Goal: Communication & Community: Answer question/provide support

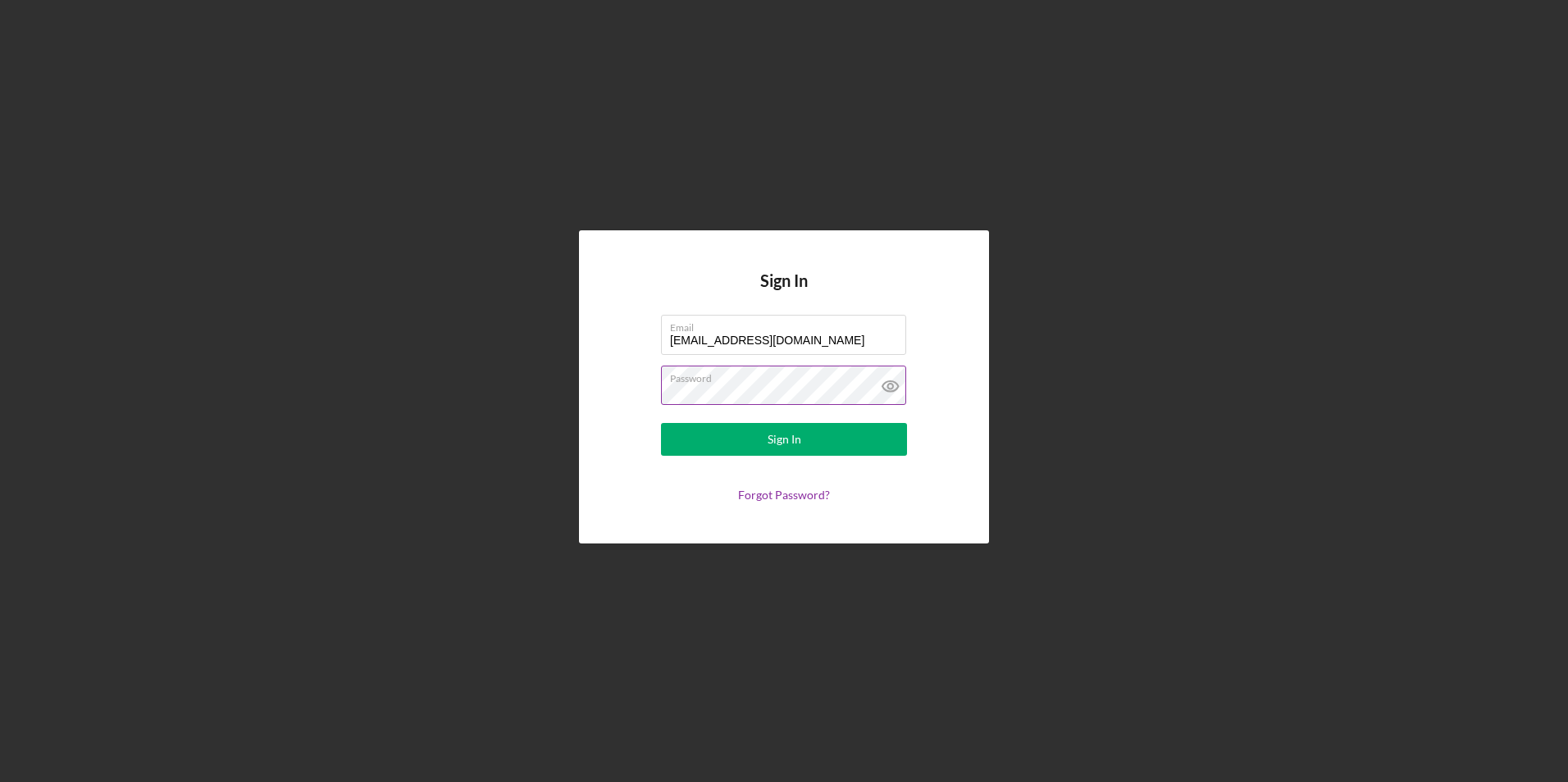
click at [661, 423] on button "Sign In" at bounding box center [784, 439] width 245 height 33
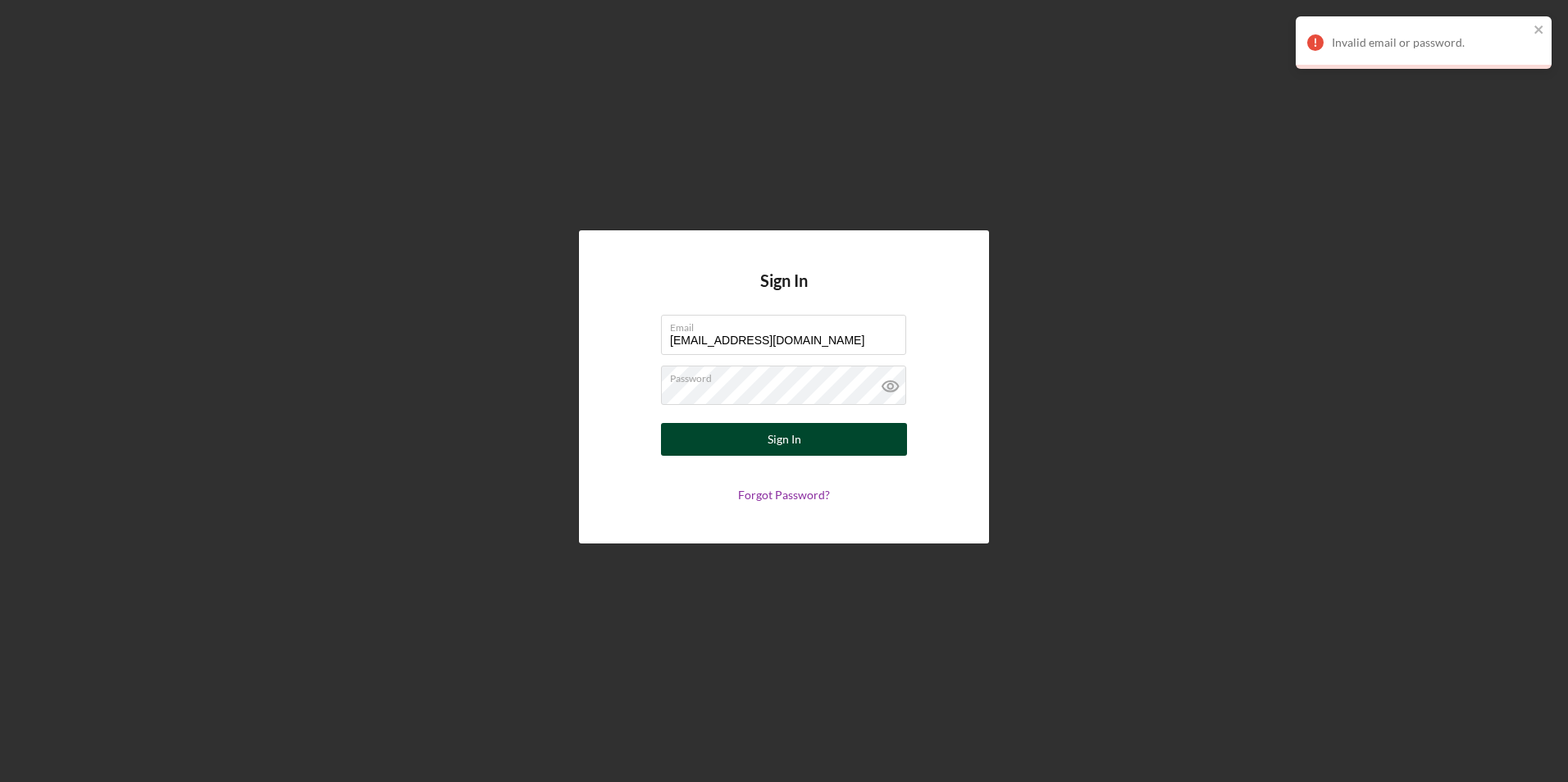
click at [816, 434] on button "Sign In" at bounding box center [784, 439] width 245 height 33
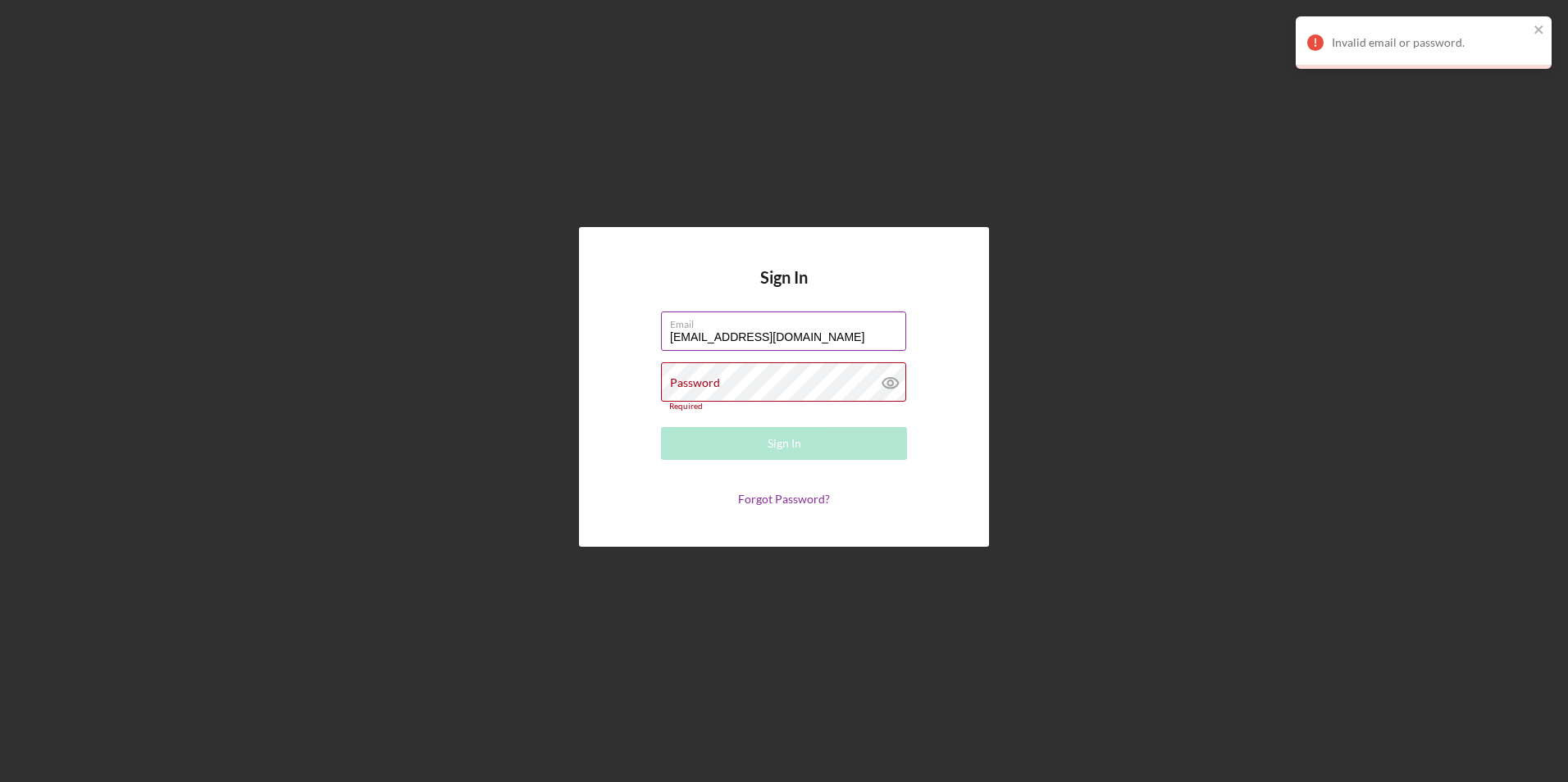
click at [861, 333] on input "[EMAIL_ADDRESS][DOMAIN_NAME]" at bounding box center [784, 332] width 245 height 40
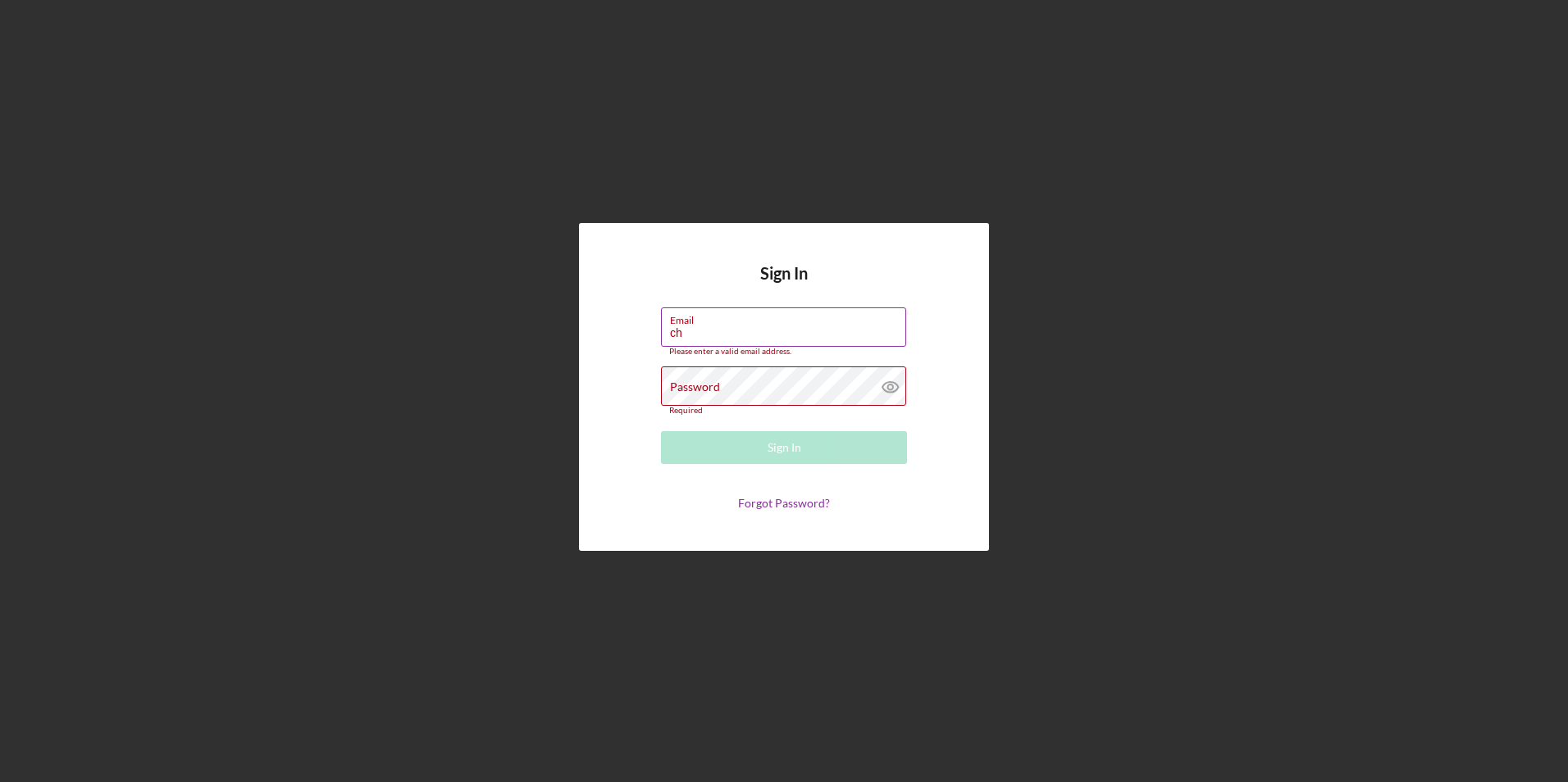
type input "c"
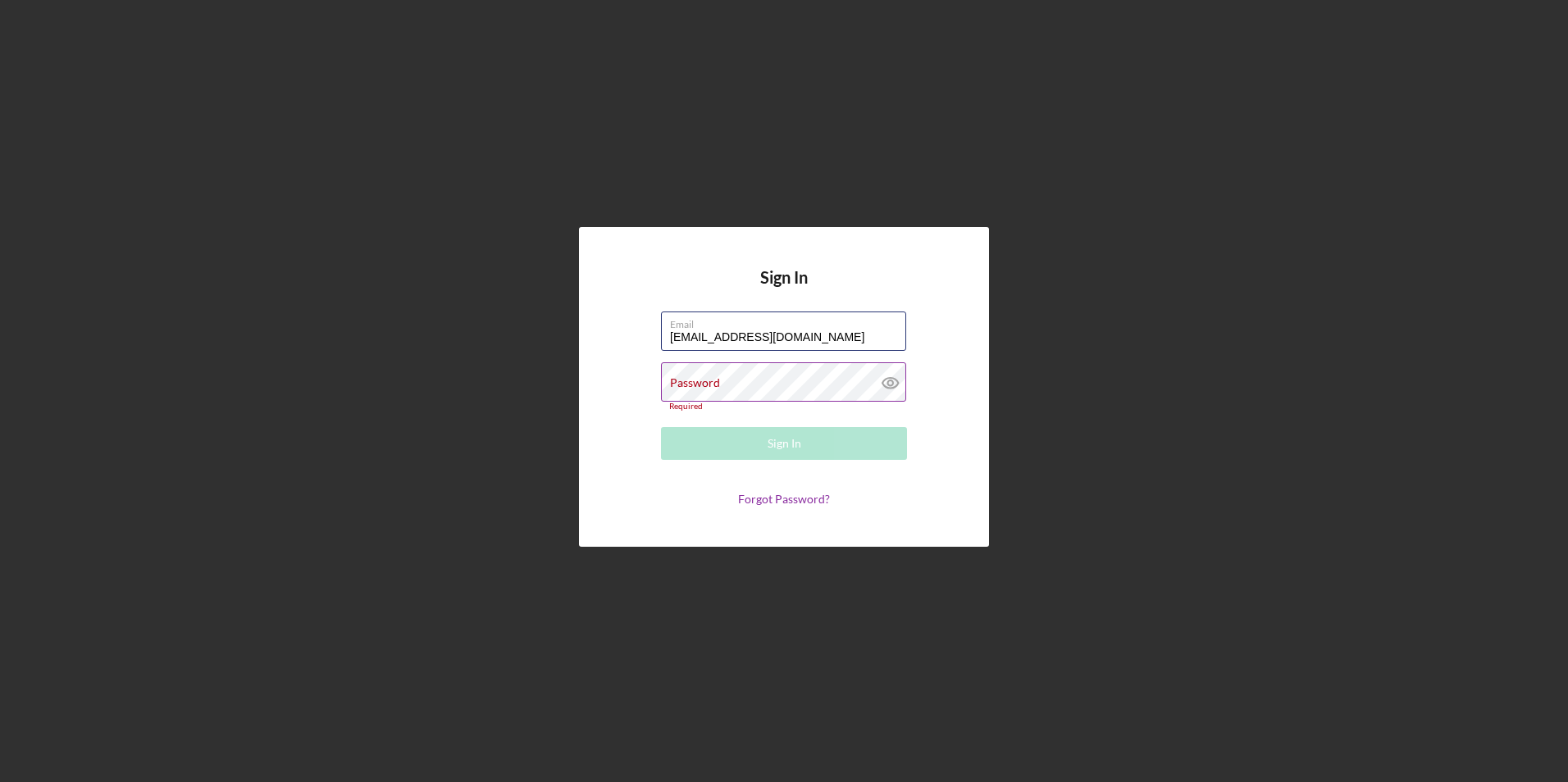
type input "[EMAIL_ADDRESS][DOMAIN_NAME]"
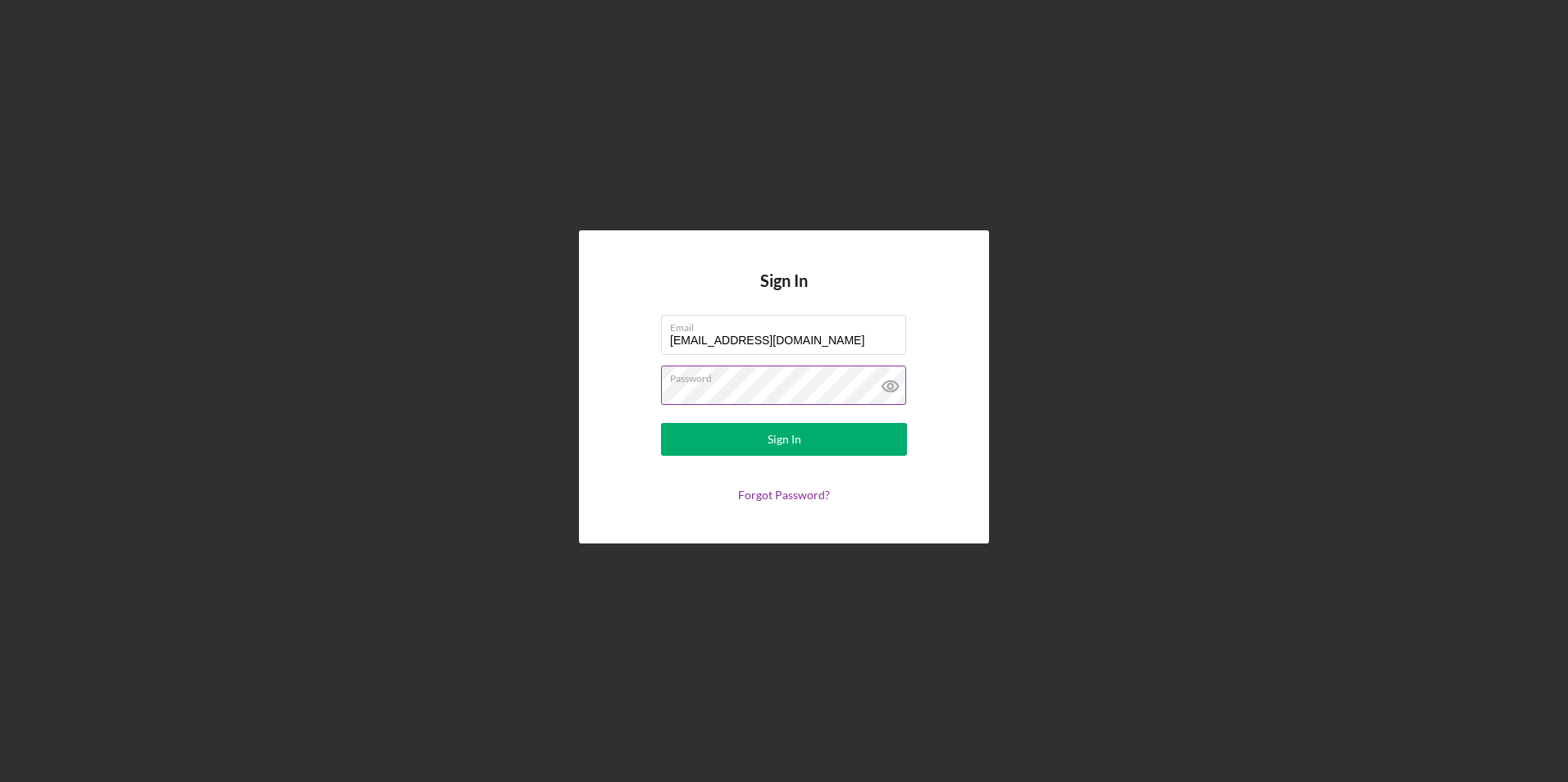
click at [661, 423] on button "Sign In" at bounding box center [784, 439] width 245 height 33
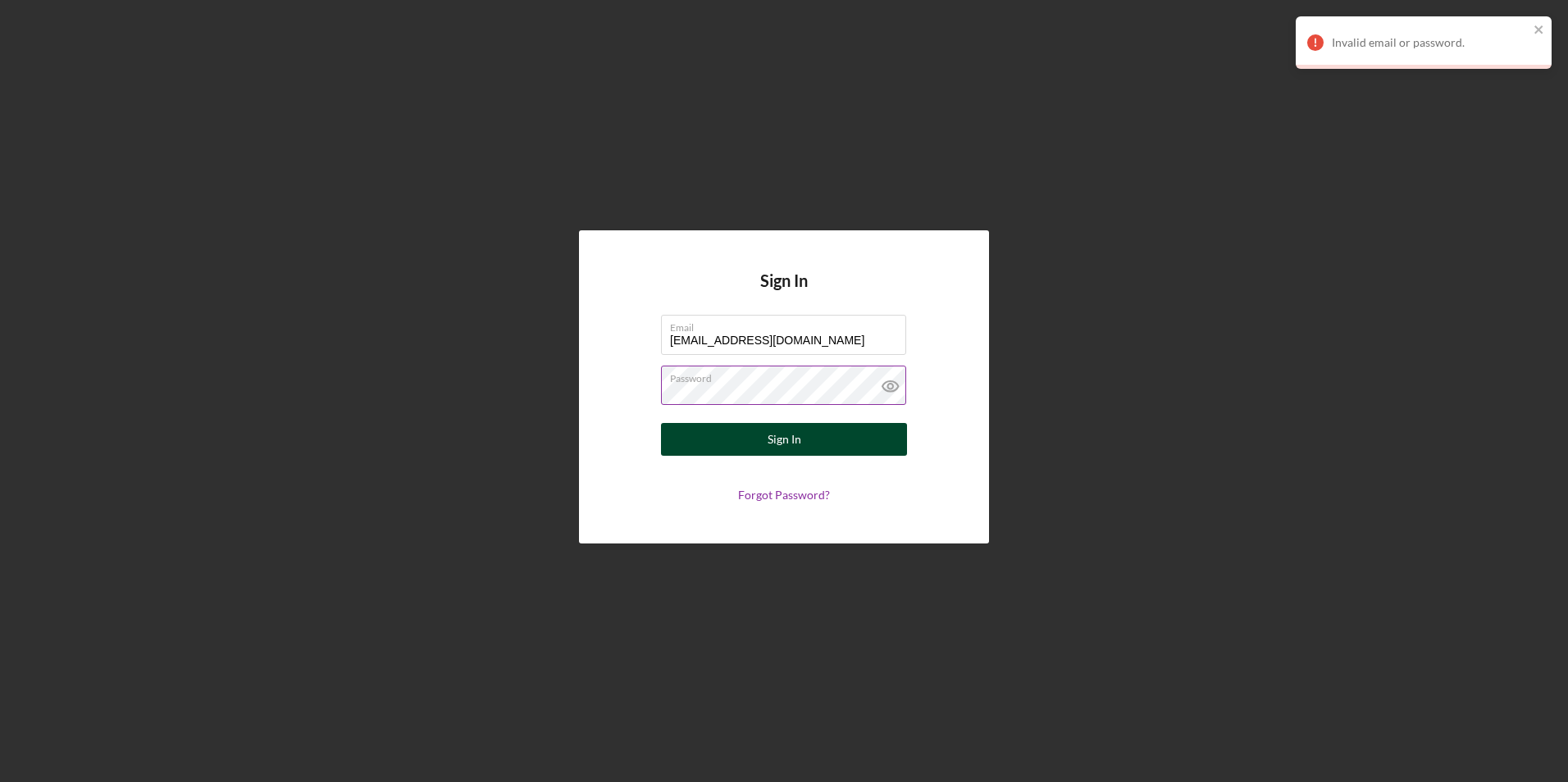
click at [819, 434] on button "Sign In" at bounding box center [784, 439] width 245 height 33
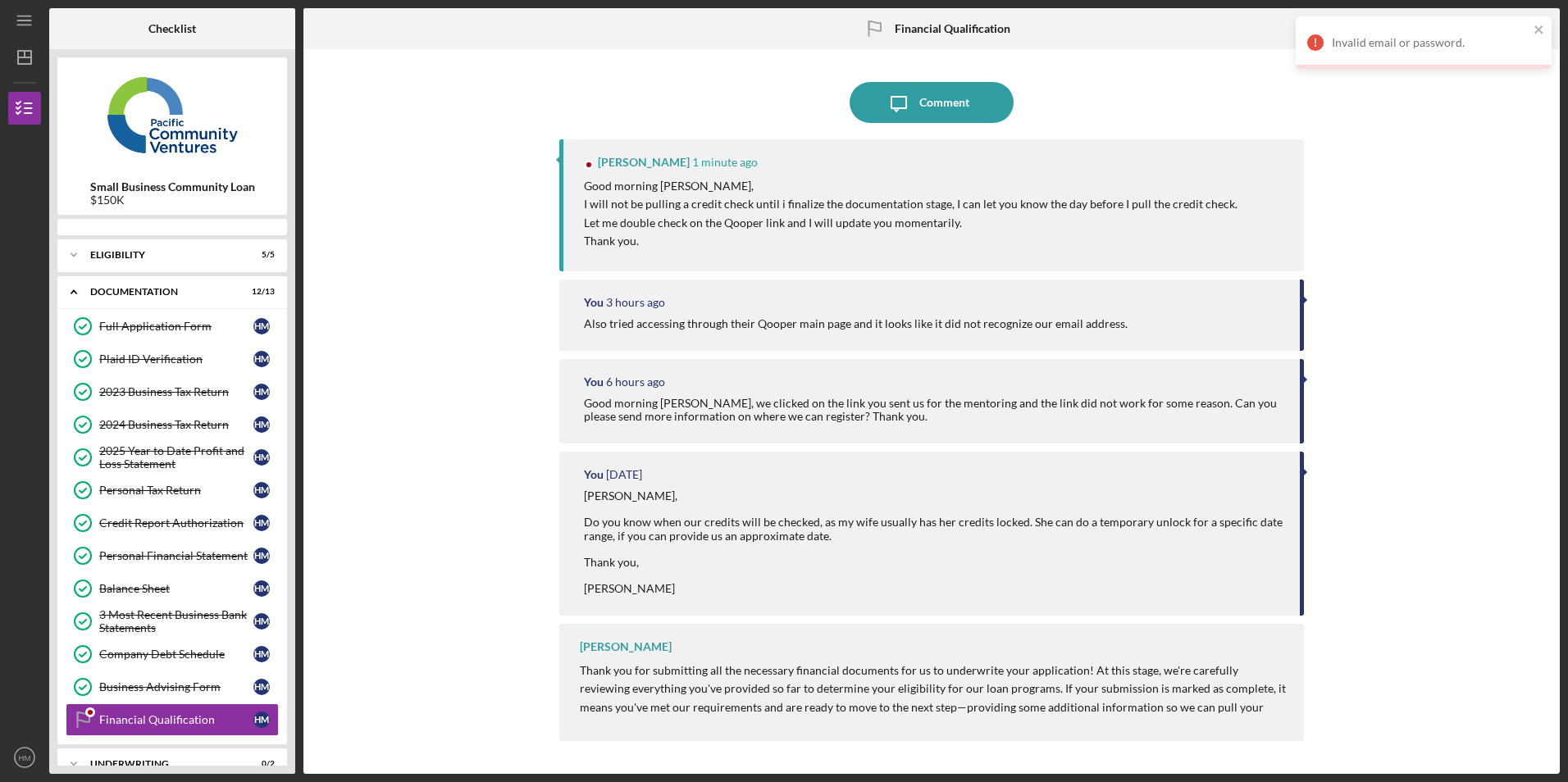
scroll to position [60, 0]
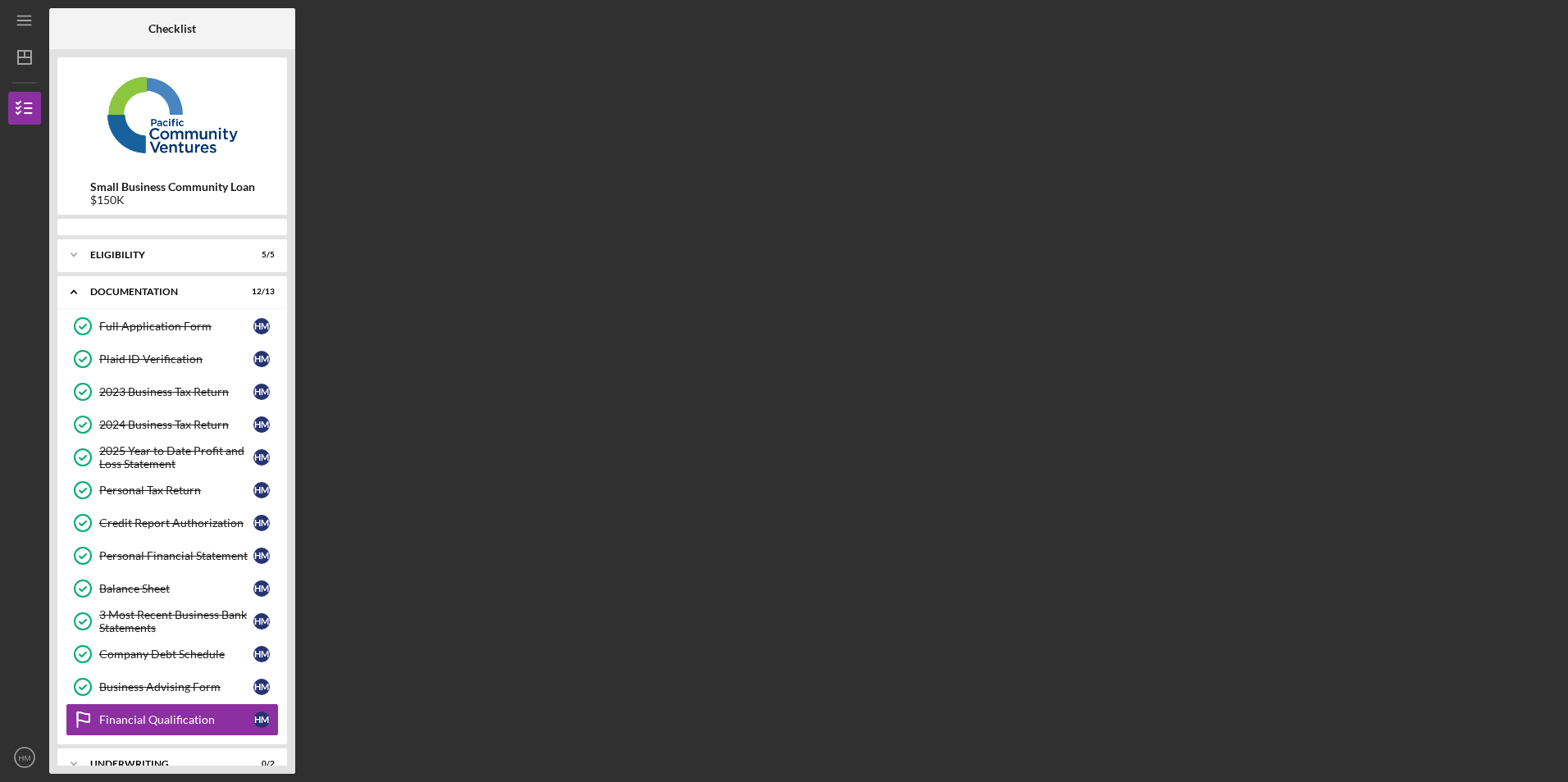
scroll to position [60, 0]
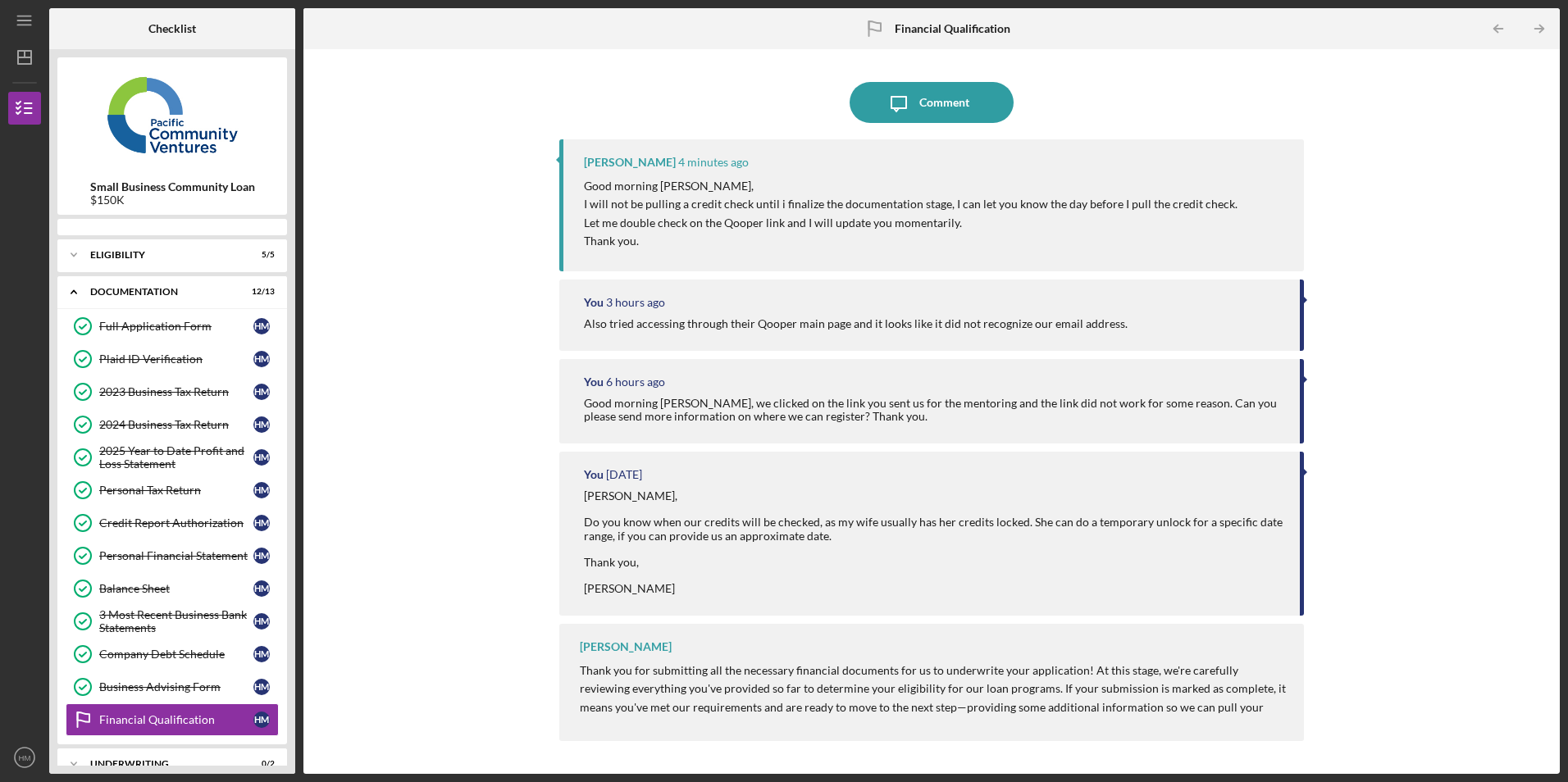
scroll to position [60, 0]
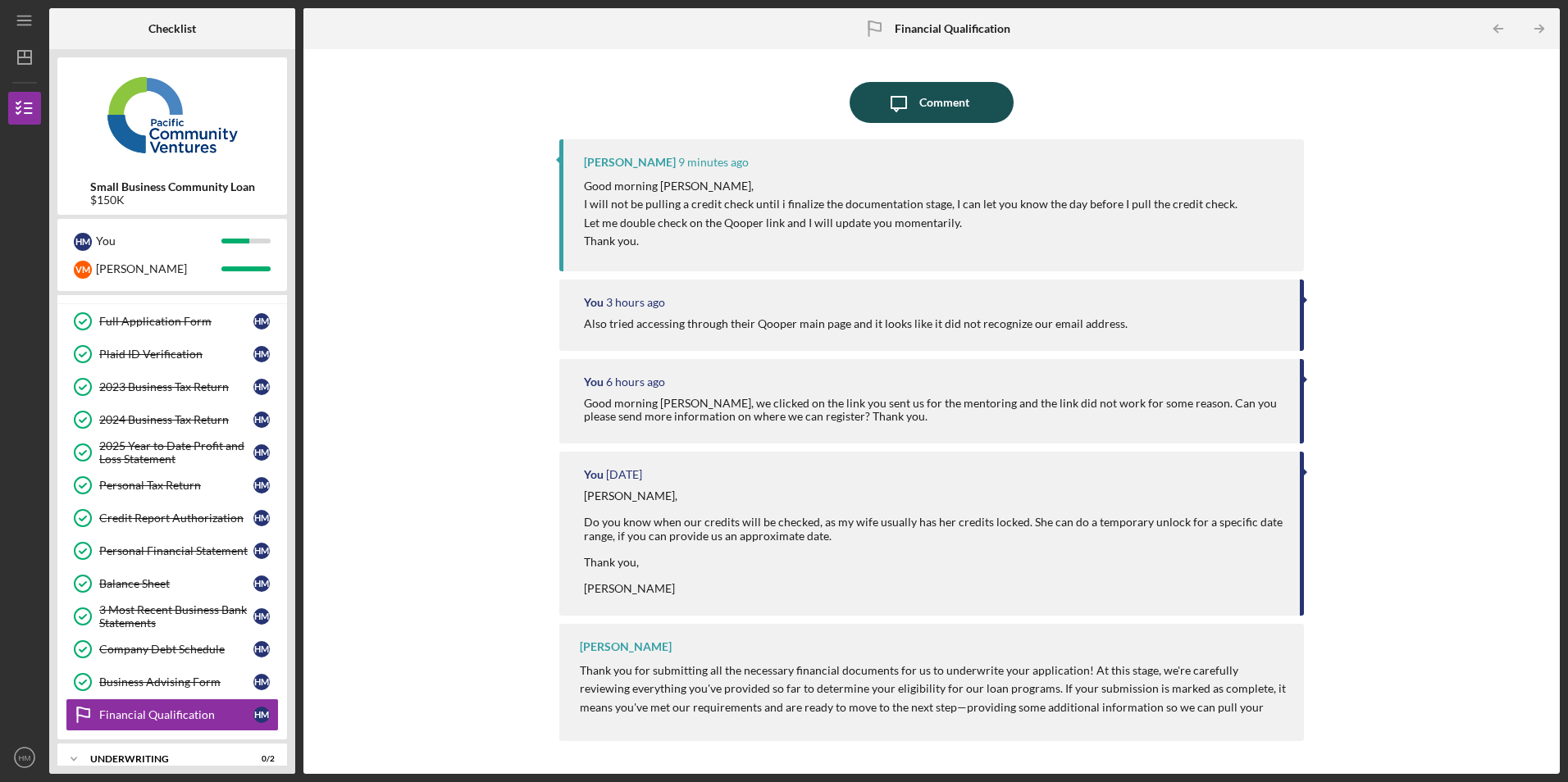
click at [913, 100] on icon "Icon/Message" at bounding box center [898, 102] width 41 height 41
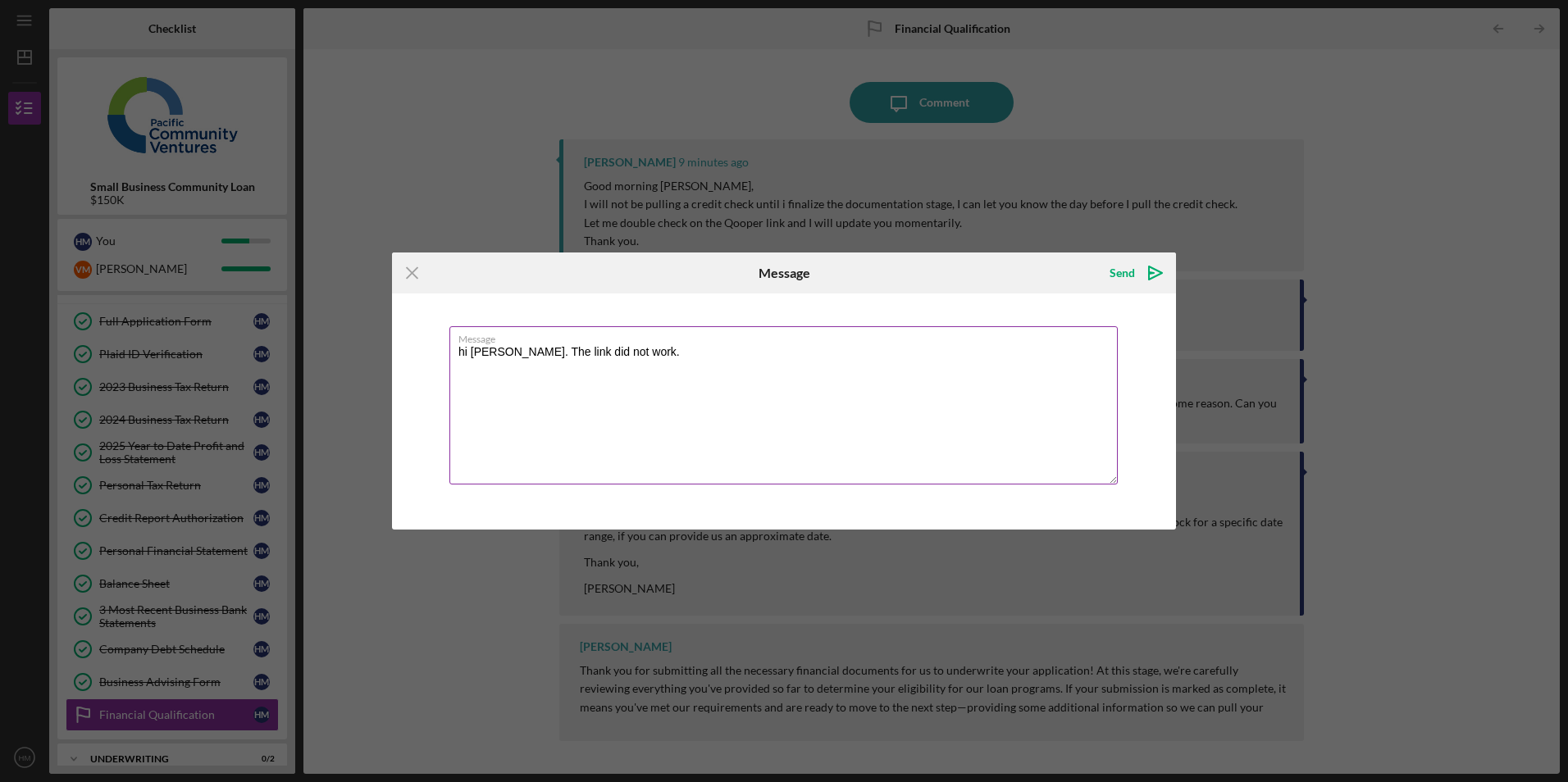
click at [641, 351] on textarea "hi [PERSON_NAME]. The link did not work." at bounding box center [783, 406] width 668 height 158
type textarea "hi [PERSON_NAME]. The link did not work. Thank you."
click at [1121, 269] on div "Send" at bounding box center [1123, 272] width 26 height 33
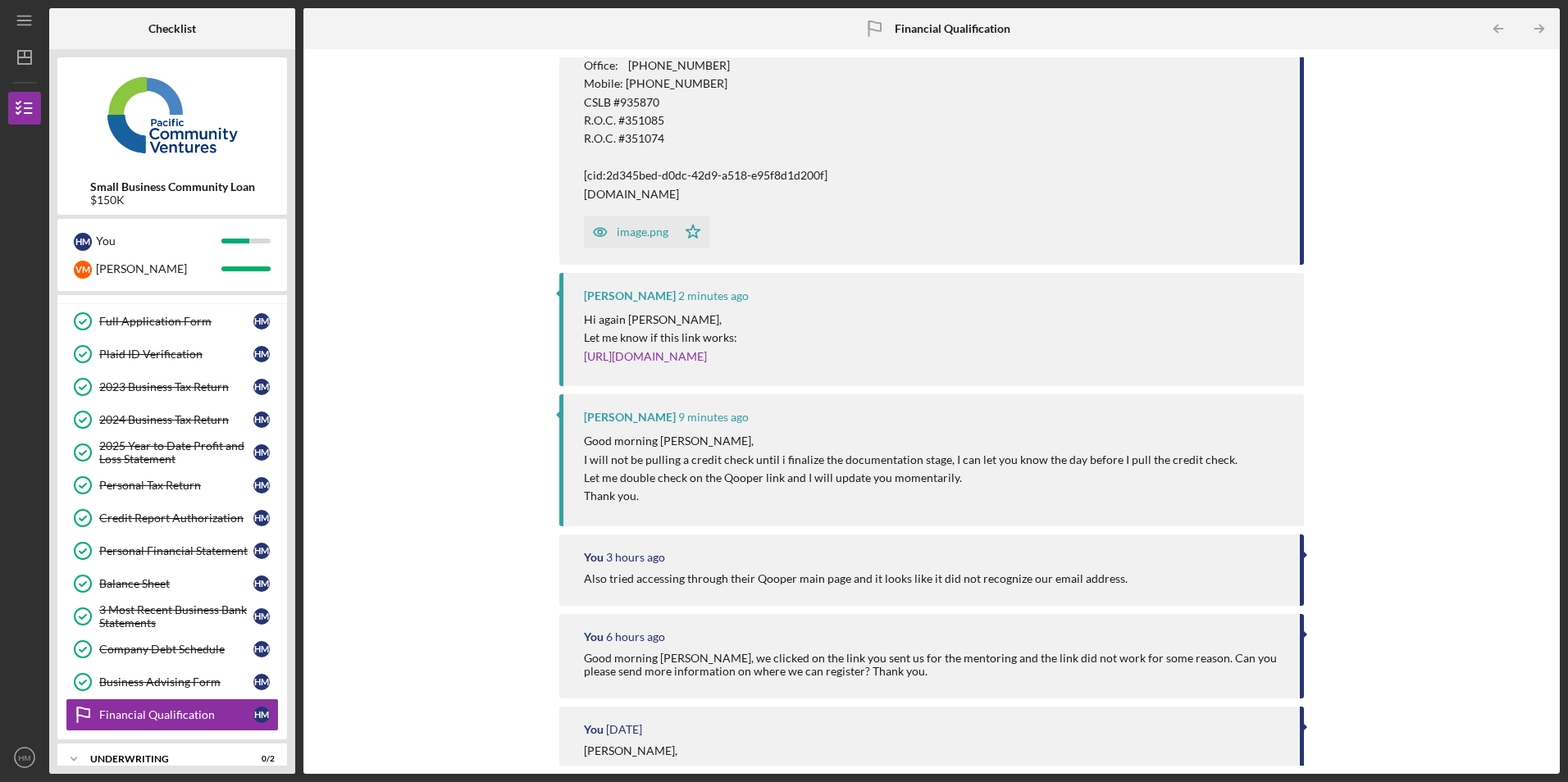
scroll to position [410, 0]
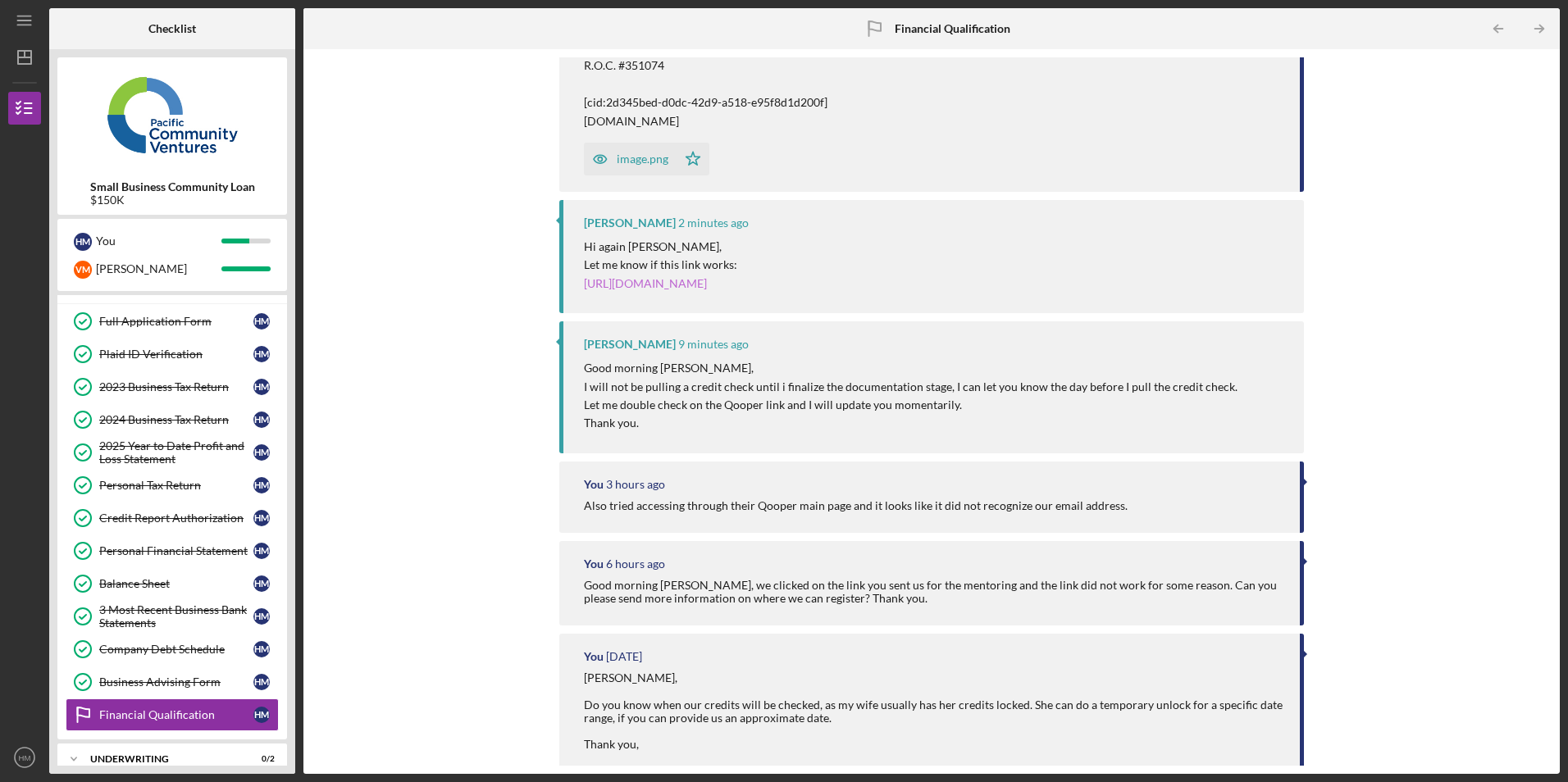
click at [704, 285] on link "[URL][DOMAIN_NAME]" at bounding box center [645, 283] width 123 height 14
